Goal: Information Seeking & Learning: Learn about a topic

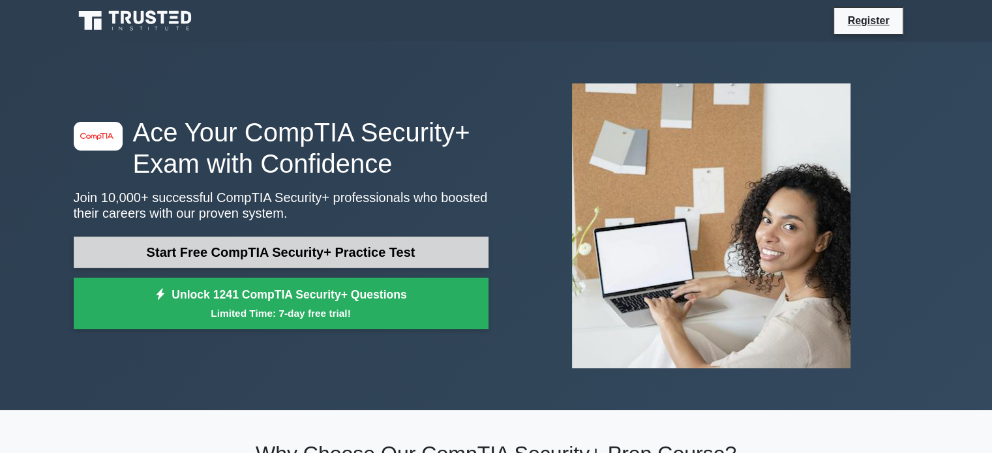
click at [430, 243] on link "Start Free CompTIA Security+ Practice Test" at bounding box center [281, 252] width 415 height 31
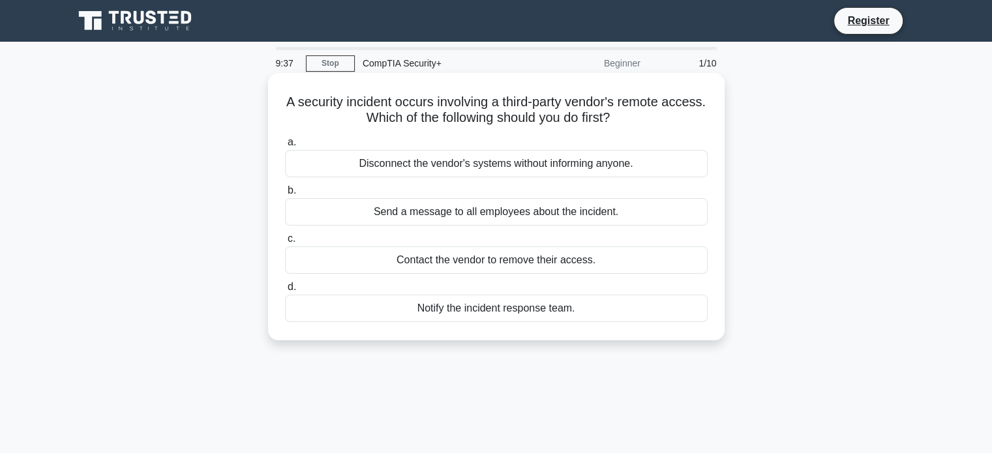
click at [404, 265] on div "Contact the vendor to remove their access." at bounding box center [496, 259] width 422 height 27
click at [285, 243] on input "c. Contact the vendor to remove their access." at bounding box center [285, 239] width 0 height 8
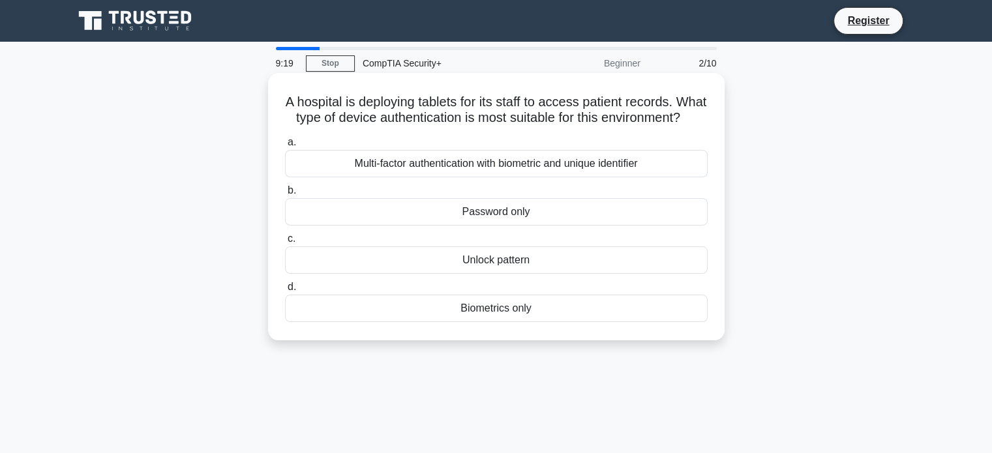
click at [427, 174] on div "Multi-factor authentication with biometric and unique identifier" at bounding box center [496, 163] width 422 height 27
click at [285, 147] on input "a. Multi-factor authentication with biometric and unique identifier" at bounding box center [285, 142] width 0 height 8
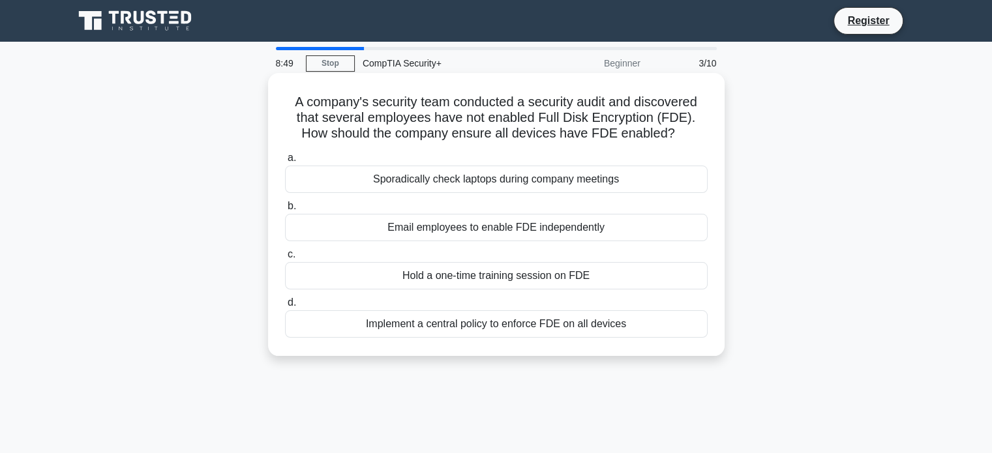
click at [381, 323] on div "Implement a central policy to enforce FDE on all devices" at bounding box center [496, 323] width 422 height 27
click at [285, 307] on input "d. Implement a central policy to enforce FDE on all devices" at bounding box center [285, 303] width 0 height 8
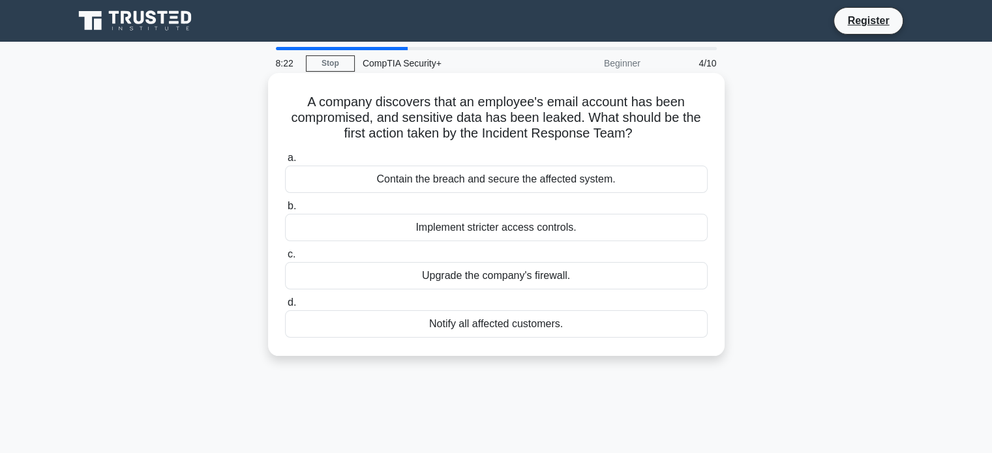
click at [415, 185] on div "Contain the breach and secure the affected system." at bounding box center [496, 179] width 422 height 27
click at [285, 162] on input "a. Contain the breach and secure the affected system." at bounding box center [285, 158] width 0 height 8
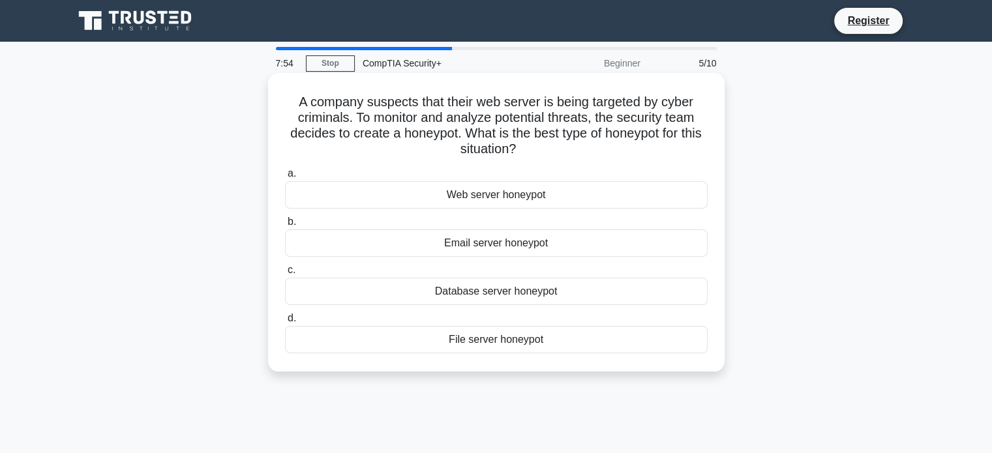
click at [433, 192] on div "Web server honeypot" at bounding box center [496, 194] width 422 height 27
click at [285, 178] on input "a. Web server honeypot" at bounding box center [285, 174] width 0 height 8
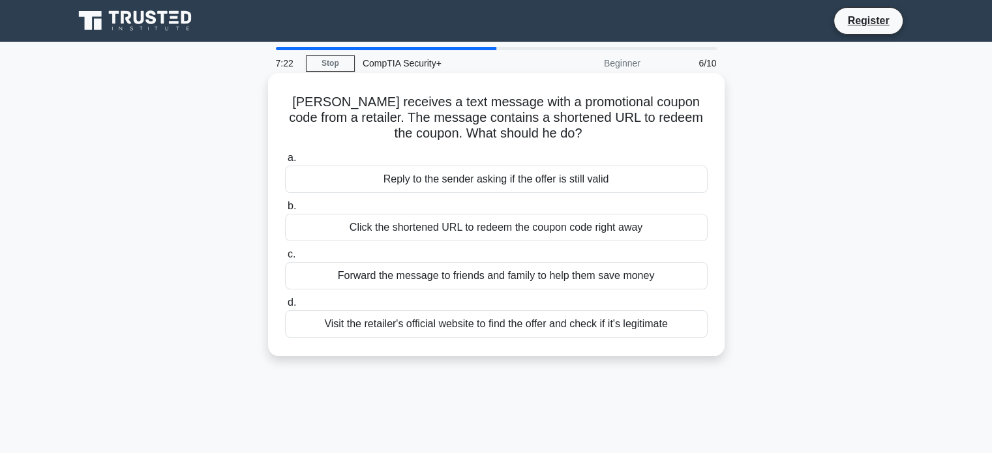
click at [416, 326] on div "Visit the retailer's official website to find the offer and check if it's legit…" at bounding box center [496, 323] width 422 height 27
click at [285, 307] on input "d. Visit the retailer's official website to find the offer and check if it's le…" at bounding box center [285, 303] width 0 height 8
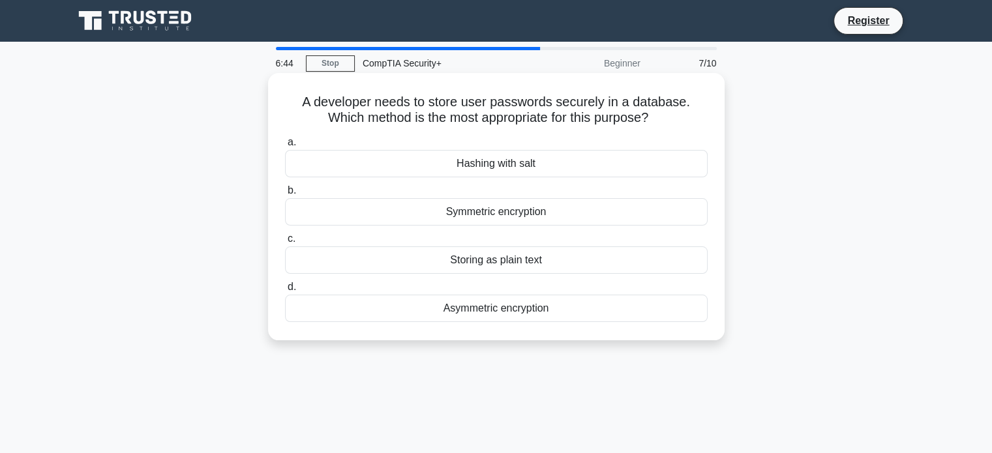
click at [433, 218] on div "Symmetric encryption" at bounding box center [496, 211] width 422 height 27
click at [285, 195] on input "b. Symmetric encryption" at bounding box center [285, 190] width 0 height 8
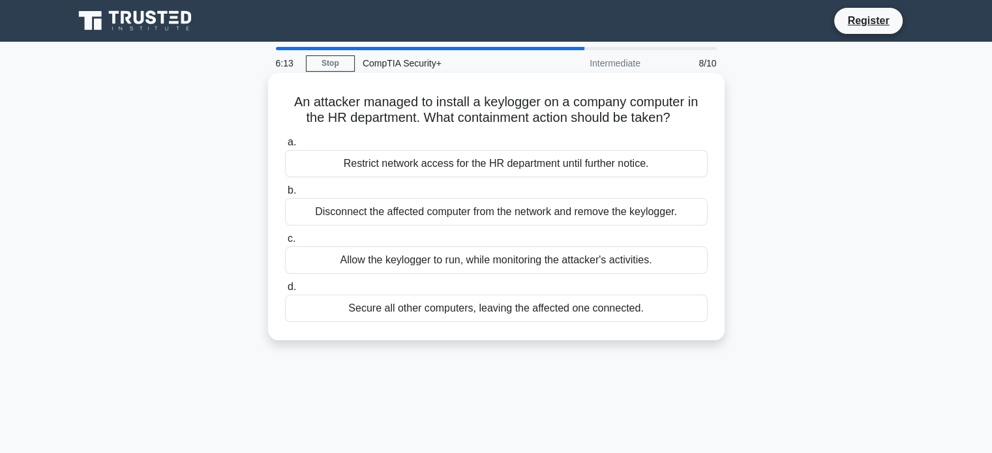
click at [422, 219] on div "Disconnect the affected computer from the network and remove the keylogger." at bounding box center [496, 211] width 422 height 27
click at [285, 195] on input "b. Disconnect the affected computer from the network and remove the keylogger." at bounding box center [285, 190] width 0 height 8
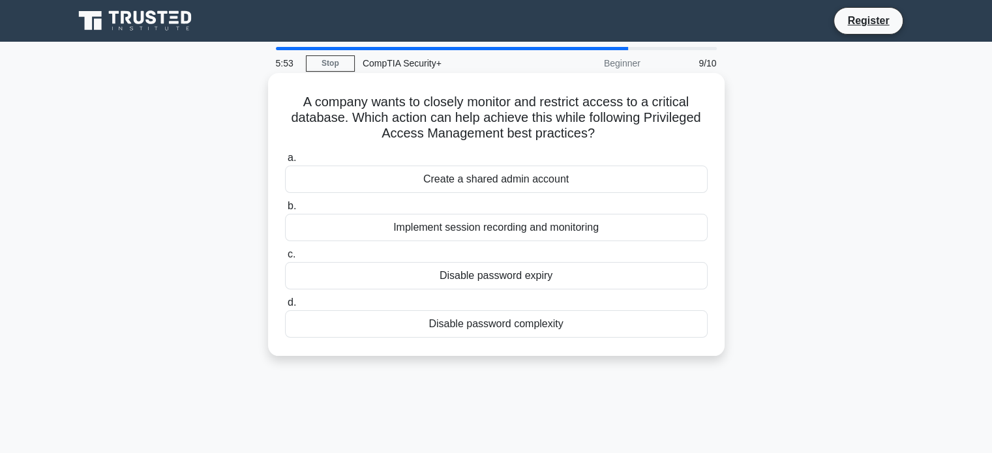
click at [422, 234] on div "Implement session recording and monitoring" at bounding box center [496, 227] width 422 height 27
click at [285, 211] on input "b. Implement session recording and monitoring" at bounding box center [285, 206] width 0 height 8
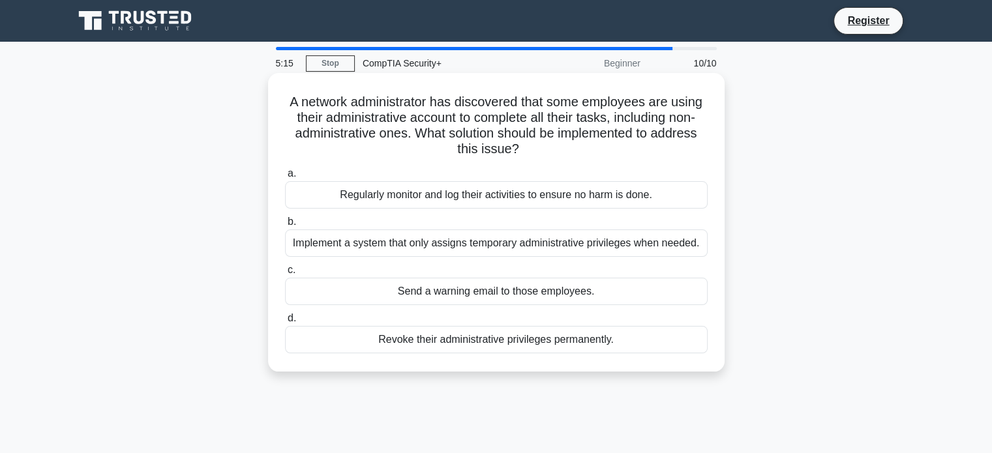
click at [417, 242] on div "Implement a system that only assigns temporary administrative privileges when n…" at bounding box center [496, 242] width 422 height 27
click at [285, 226] on input "b. Implement a system that only assigns temporary administrative privileges whe…" at bounding box center [285, 222] width 0 height 8
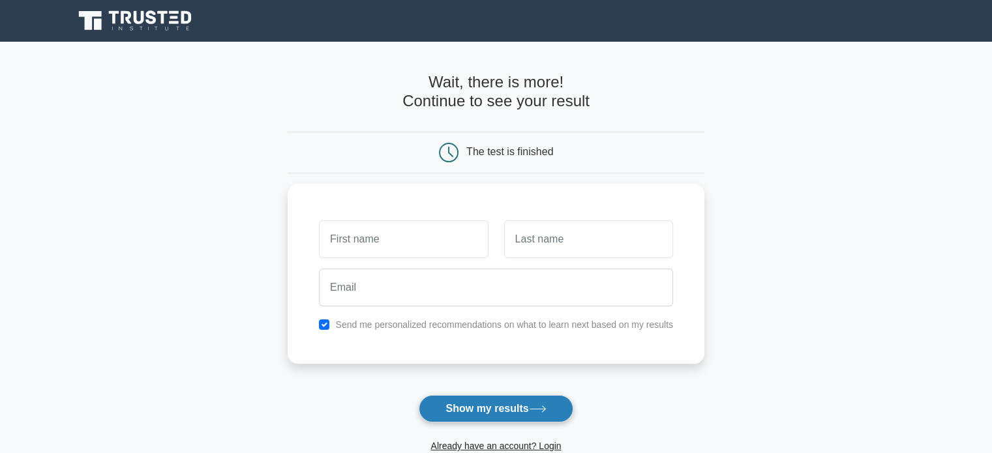
click at [522, 411] on button "Show my results" at bounding box center [496, 408] width 154 height 27
